Goal: Information Seeking & Learning: Learn about a topic

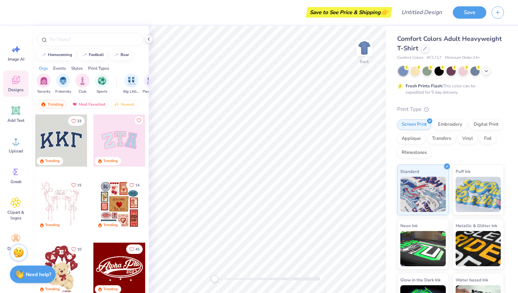
click at [111, 132] on div at bounding box center [119, 141] width 52 height 52
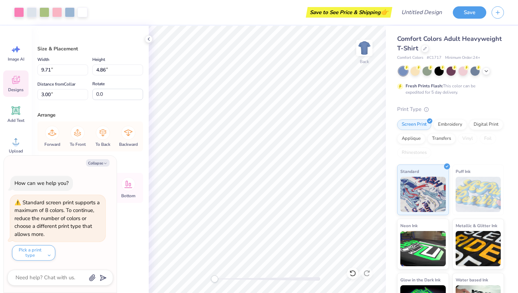
click at [19, 79] on icon at bounding box center [16, 80] width 11 height 11
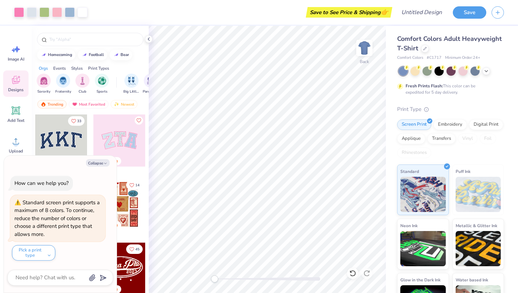
click at [105, 66] on div "Print Types" at bounding box center [98, 68] width 21 height 6
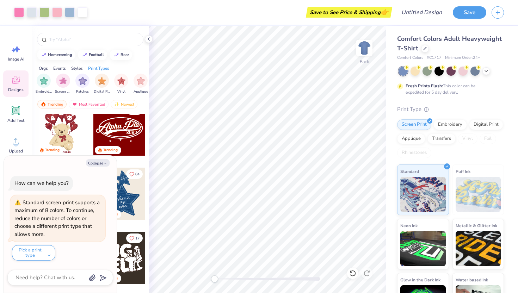
scroll to position [141, 0]
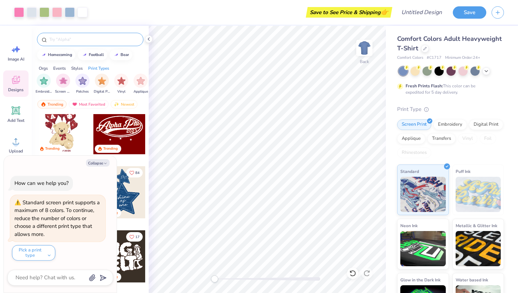
type textarea "x"
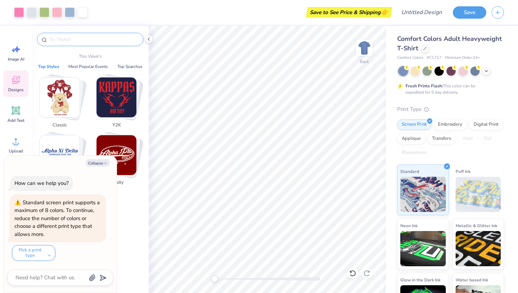
click at [84, 39] on input "text" at bounding box center [94, 39] width 90 height 7
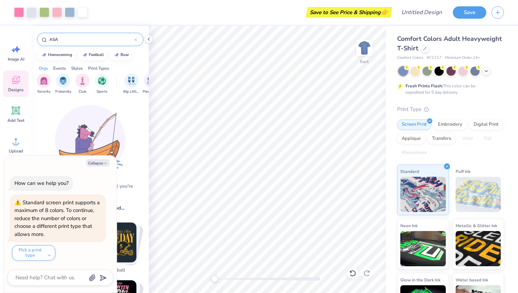
type input "ASA"
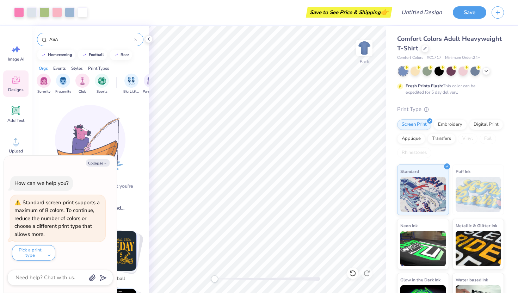
click at [100, 167] on div "Collapse How can we help you? Standard screen print supports a maximum of 8 col…" at bounding box center [60, 224] width 113 height 137
click at [100, 163] on button "Collapse" at bounding box center [98, 162] width 24 height 7
type textarea "x"
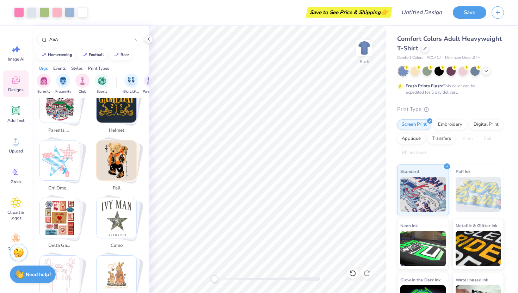
scroll to position [271, 0]
